Goal: Check status: Check status

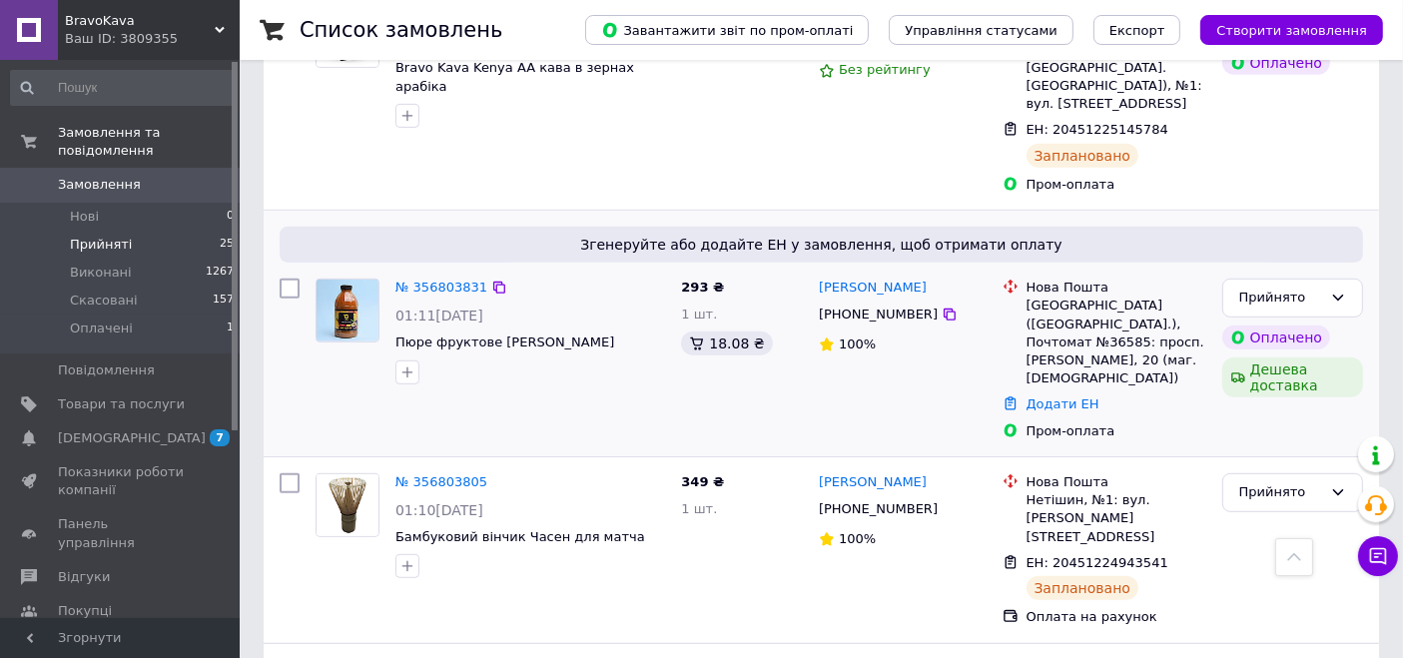
scroll to position [999, 0]
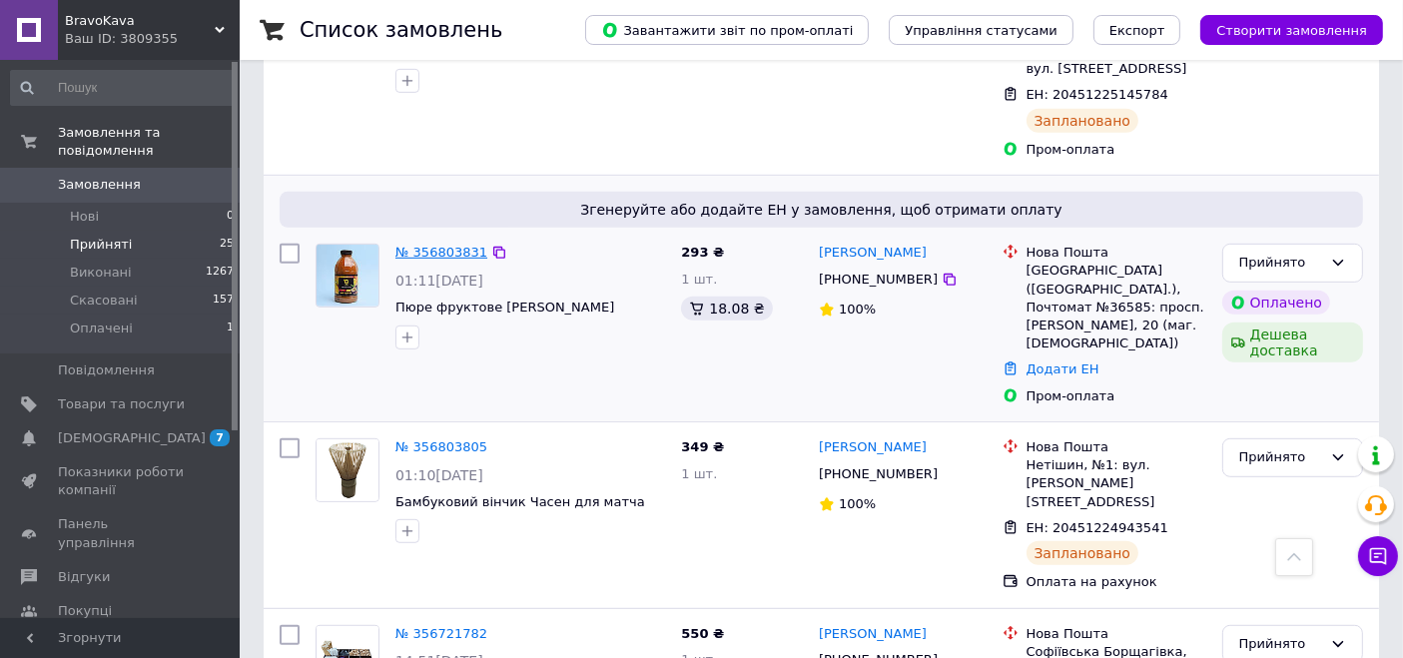
click at [453, 245] on link "№ 356803831" at bounding box center [441, 252] width 92 height 15
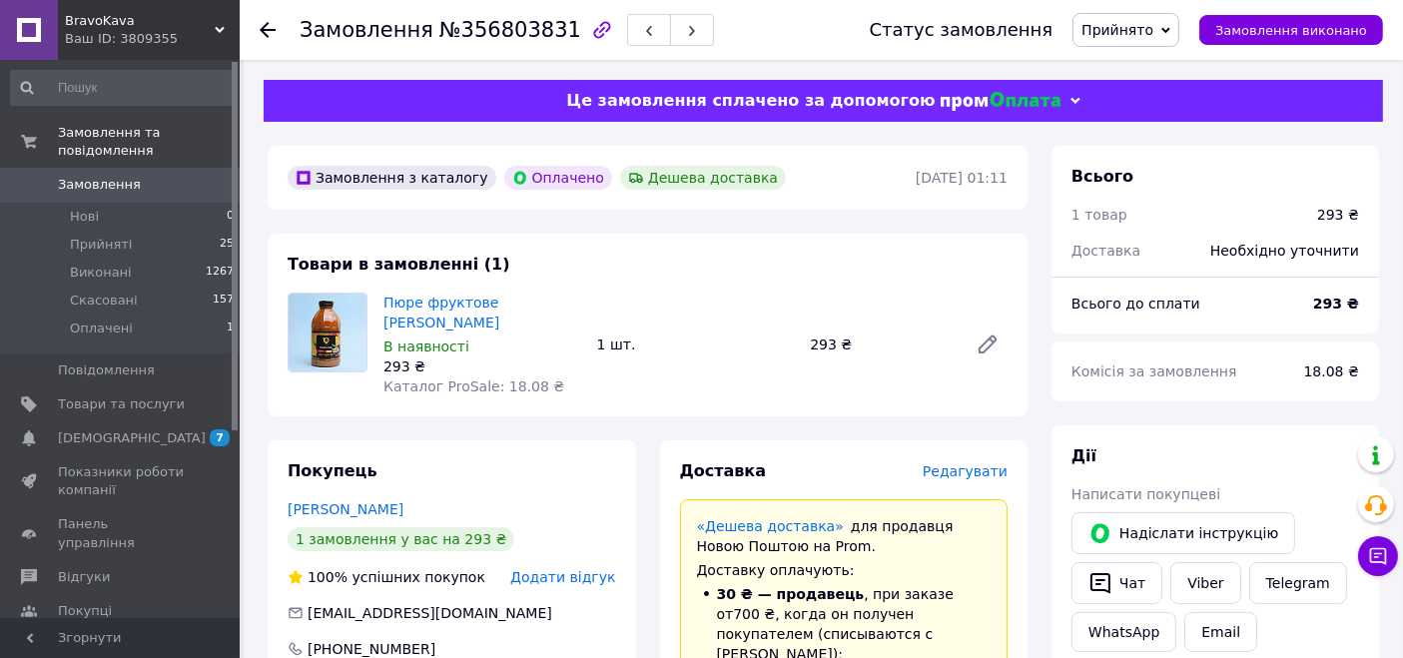
click at [110, 176] on link "Замовлення 0" at bounding box center [123, 185] width 246 height 34
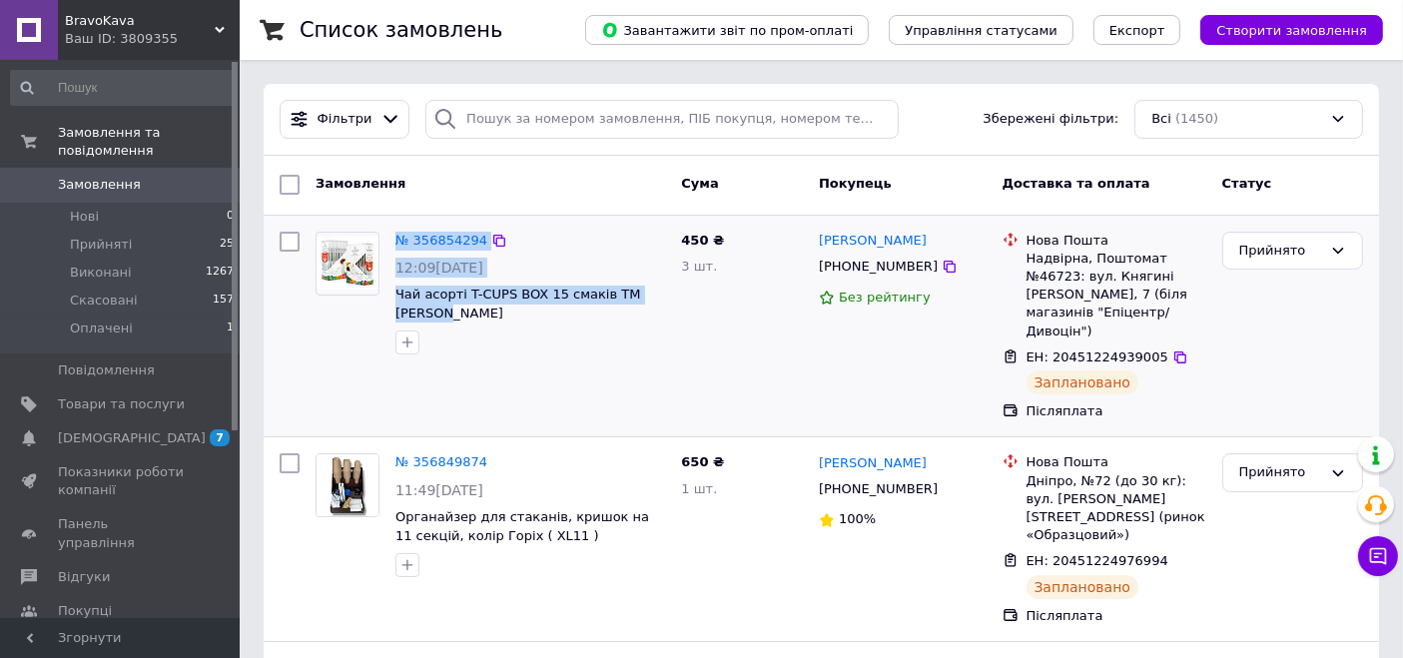
drag, startPoint x: 481, startPoint y: 316, endPoint x: 393, endPoint y: 237, distance: 118.1
click at [393, 237] on div "№ 356854294 12:09[DATE] Чай асорті T-CUPS BOX 15 смаків TM [PERSON_NAME]" at bounding box center [530, 294] width 286 height 140
click at [392, 226] on div "№ 356854294 12:09[DATE] Чай асорті T-CUPS BOX 15 смаків TM [PERSON_NAME]" at bounding box center [530, 294] width 286 height 140
drag, startPoint x: 394, startPoint y: 224, endPoint x: 436, endPoint y: 355, distance: 137.4
click at [436, 355] on div "№ 356854294 12:09[DATE] Чай асорті T-CUPS BOX 15 смаків TM [PERSON_NAME]" at bounding box center [530, 294] width 286 height 140
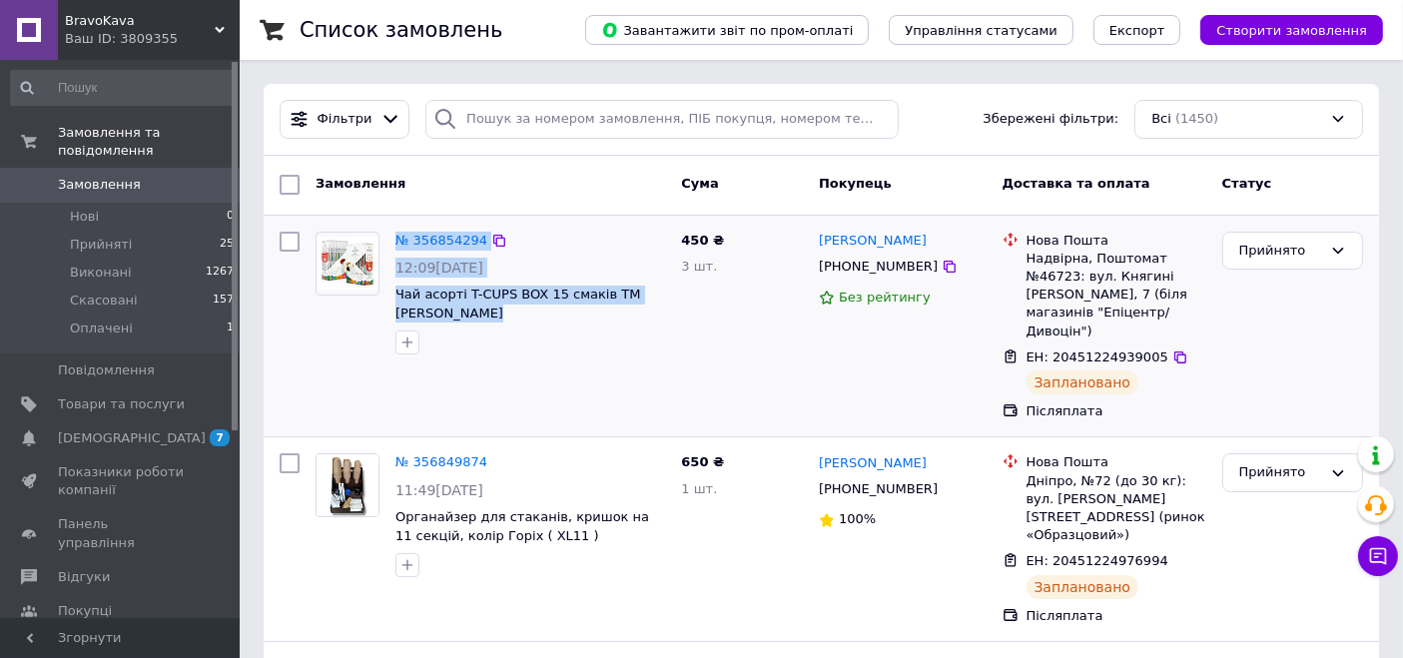
click at [467, 324] on div "№ 356854294 12:09[DATE] Чай асорті T-CUPS BOX 15 смаків TM [PERSON_NAME]" at bounding box center [530, 294] width 286 height 140
drag, startPoint x: 467, startPoint y: 324, endPoint x: 446, endPoint y: 315, distance: 22.8
click at [446, 315] on div "№ 356854294 12:09[DATE] Чай асорті T-CUPS BOX 15 смаків TM [PERSON_NAME]" at bounding box center [530, 294] width 286 height 140
click at [463, 315] on span "Чай асорті T-CUPS BOX 15 смаків TM [PERSON_NAME]" at bounding box center [530, 304] width 270 height 37
drag, startPoint x: 463, startPoint y: 315, endPoint x: 392, endPoint y: 234, distance: 107.6
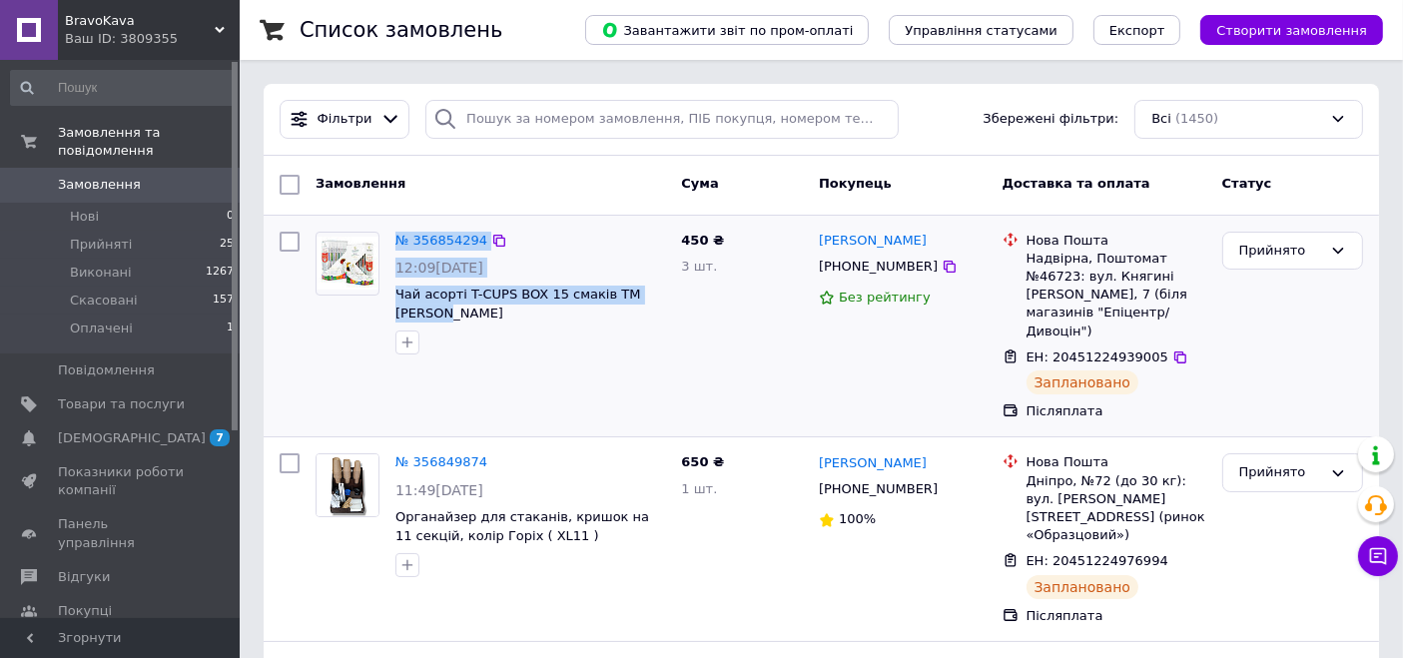
click at [392, 234] on div "№ 356854294 12:09[DATE] Чай асорті T-CUPS BOX 15 смаків TM [PERSON_NAME]" at bounding box center [530, 294] width 286 height 140
